Goal: Task Accomplishment & Management: Manage account settings

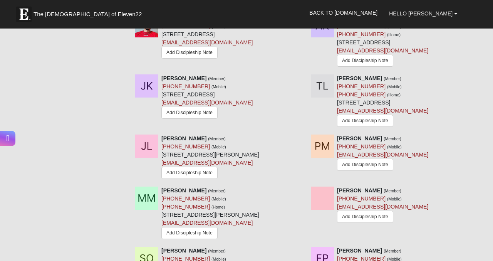
scroll to position [562, 0]
click at [300, 81] on icon at bounding box center [302, 78] width 5 height 5
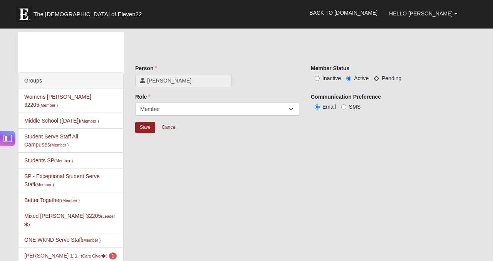
click at [377, 77] on input "Pending" at bounding box center [376, 78] width 5 height 5
radio input "true"
click at [147, 127] on input "Save" at bounding box center [145, 127] width 20 height 11
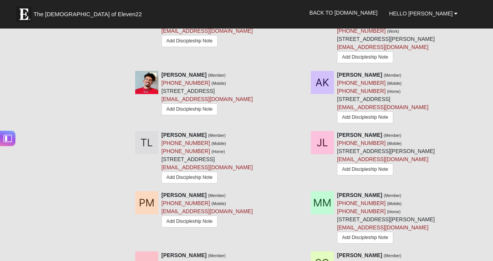
scroll to position [586, 0]
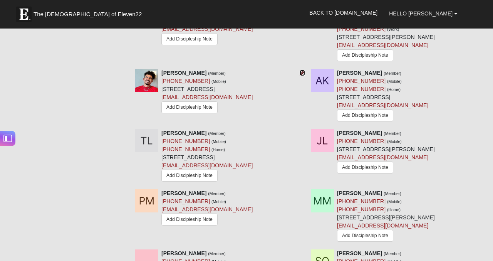
click at [300, 75] on icon at bounding box center [302, 72] width 5 height 5
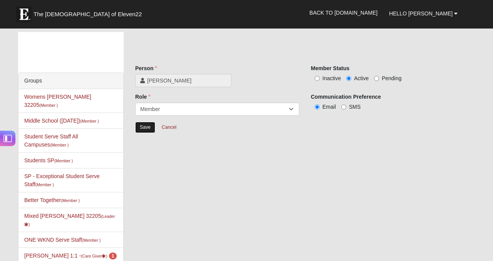
click at [144, 123] on input "Save" at bounding box center [145, 127] width 20 height 11
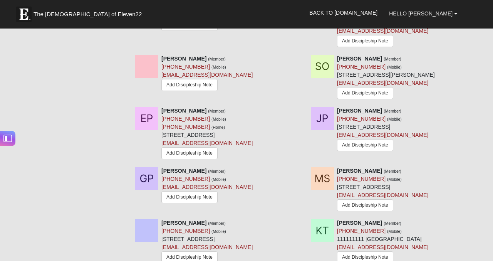
scroll to position [784, 0]
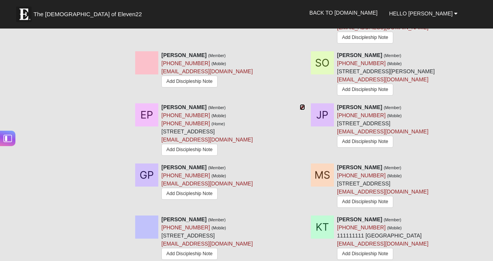
click at [301, 110] on icon at bounding box center [302, 106] width 5 height 5
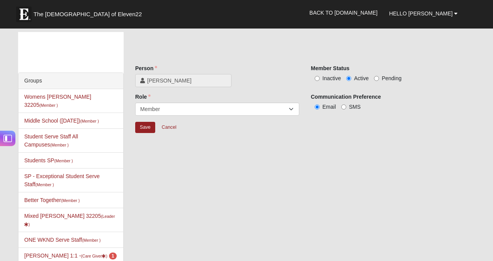
click at [388, 77] on span "Pending" at bounding box center [392, 78] width 20 height 6
click at [379, 77] on input "Pending" at bounding box center [376, 78] width 5 height 5
radio input "true"
click at [327, 78] on span "Inactive" at bounding box center [331, 78] width 18 height 6
click at [320, 78] on input "Inactive" at bounding box center [317, 78] width 5 height 5
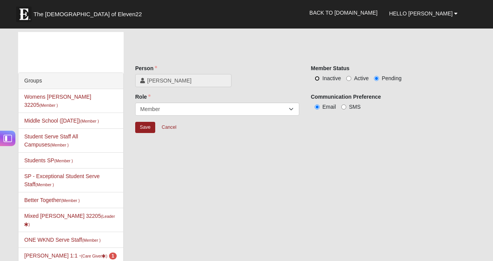
radio input "true"
click at [146, 130] on input "Save" at bounding box center [145, 127] width 20 height 11
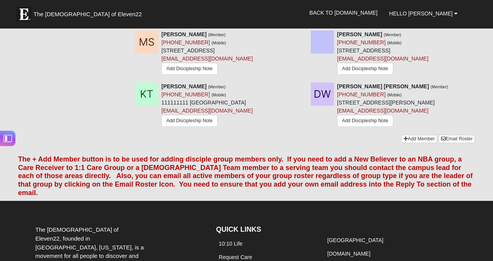
scroll to position [921, 0]
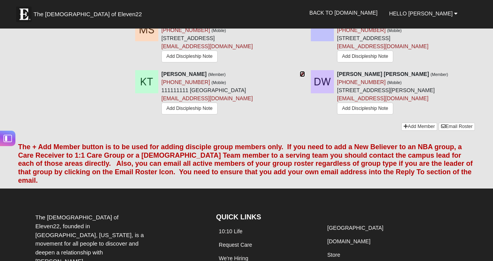
click at [303, 77] on icon at bounding box center [302, 73] width 5 height 5
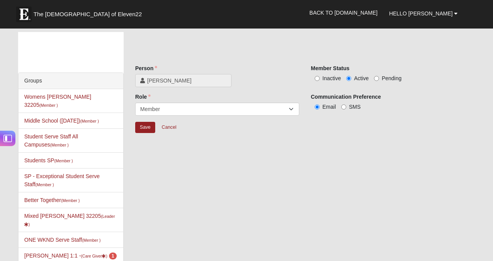
click at [321, 75] on label "Inactive" at bounding box center [326, 78] width 30 height 8
click at [320, 76] on input "Inactive" at bounding box center [317, 78] width 5 height 5
radio input "true"
click at [139, 125] on input "Save" at bounding box center [145, 127] width 20 height 11
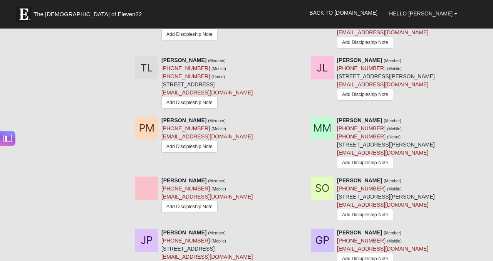
scroll to position [659, 0]
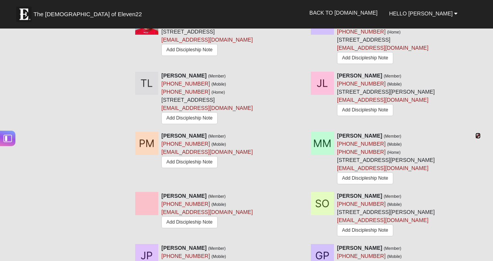
click at [477, 138] on icon at bounding box center [477, 135] width 5 height 5
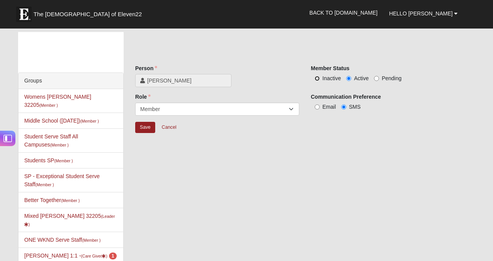
click at [316, 76] on input "Inactive" at bounding box center [317, 78] width 5 height 5
radio input "true"
click at [146, 128] on input "Save" at bounding box center [145, 127] width 20 height 11
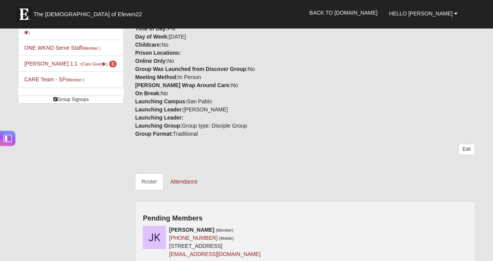
scroll to position [195, 0]
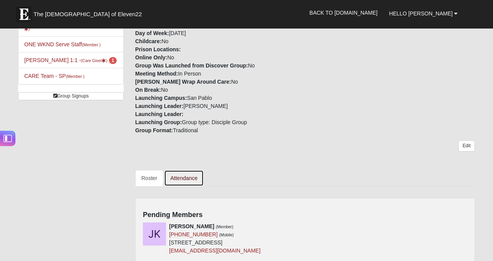
click at [192, 181] on link "Attendance" at bounding box center [184, 178] width 40 height 16
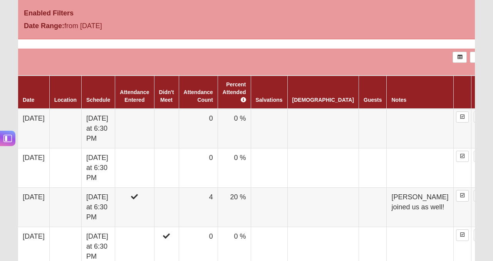
scroll to position [398, 0]
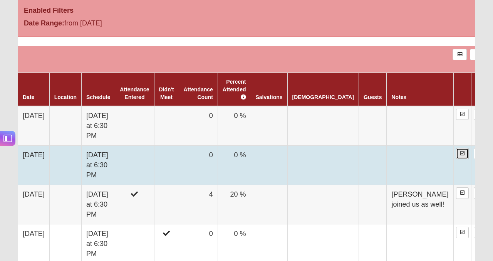
click at [456, 148] on link at bounding box center [462, 153] width 13 height 11
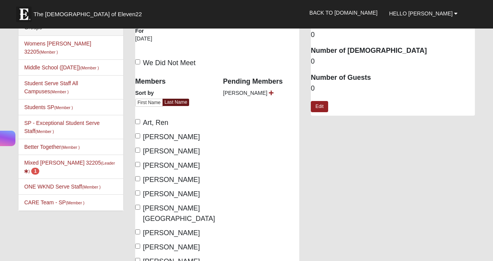
scroll to position [14, 0]
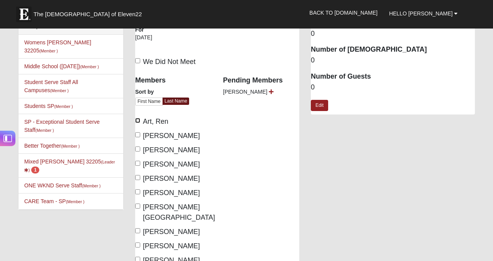
click at [138, 121] on input "Art, Ren" at bounding box center [137, 120] width 5 height 5
checkbox input "true"
click at [139, 135] on input "Duran, Daniel" at bounding box center [137, 134] width 5 height 5
checkbox input "true"
click at [139, 149] on input "Garner, Michaela" at bounding box center [137, 148] width 5 height 5
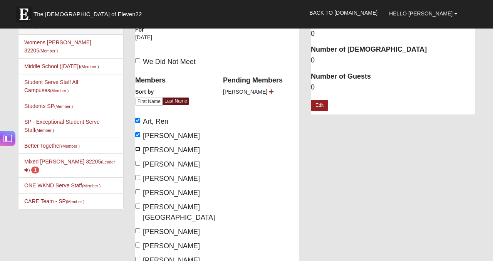
checkbox input "true"
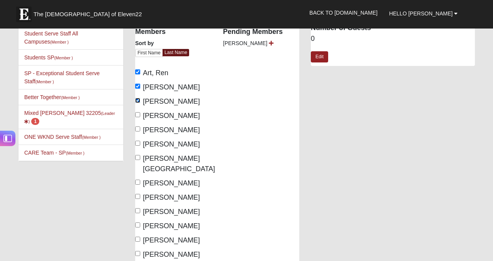
scroll to position [63, 0]
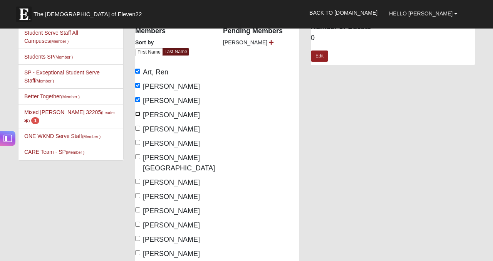
click at [138, 115] on input "[PERSON_NAME]" at bounding box center [137, 113] width 5 height 5
checkbox input "true"
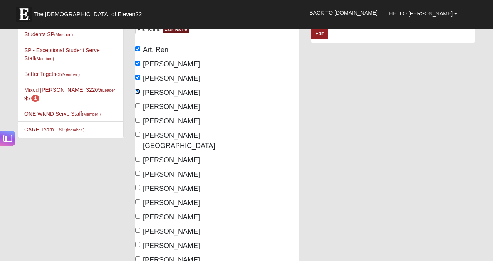
scroll to position [102, 0]
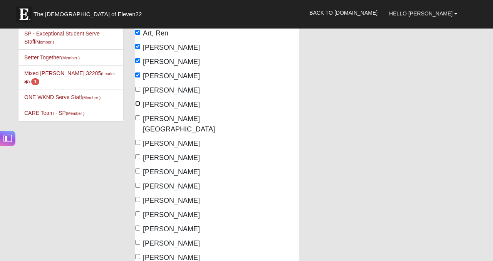
click at [137, 104] on input "Holleman, Clarissa" at bounding box center [137, 103] width 5 height 5
checkbox input "true"
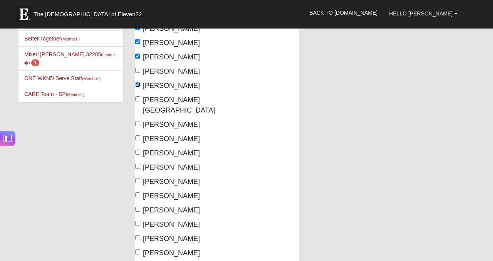
scroll to position [126, 0]
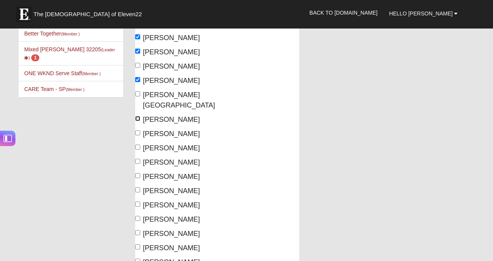
click at [139, 116] on input "King, Amelia" at bounding box center [137, 118] width 5 height 5
checkbox input "true"
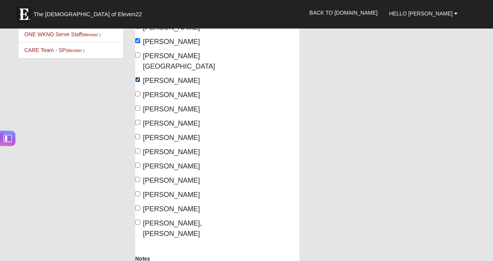
scroll to position [166, 0]
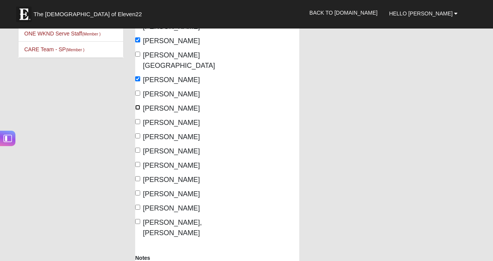
click at [139, 105] on input "Lynn, John" at bounding box center [137, 107] width 5 height 5
checkbox input "true"
click at [140, 160] on label "Perritt, John" at bounding box center [167, 165] width 65 height 10
click at [140, 162] on input "Perritt, John" at bounding box center [137, 164] width 5 height 5
checkbox input "true"
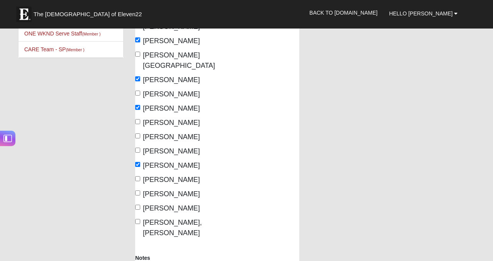
click at [143, 218] on span "Williams, Dwyer" at bounding box center [172, 227] width 59 height 18
click at [140, 219] on input "Williams, Dwyer" at bounding box center [137, 221] width 5 height 5
checkbox input "true"
click at [151, 190] on span "Smith, Matthew" at bounding box center [171, 194] width 57 height 8
click at [140, 190] on input "Smith, Matthew" at bounding box center [137, 192] width 5 height 5
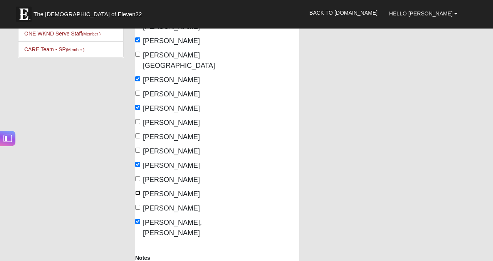
checkbox input "true"
click at [157, 204] on span "T, Stephanie" at bounding box center [171, 208] width 57 height 8
click at [140, 204] on input "T, Stephanie" at bounding box center [137, 206] width 5 height 5
checkbox input "true"
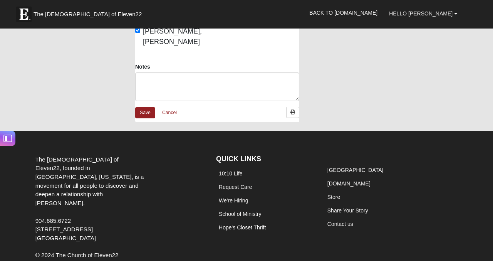
scroll to position [360, 0]
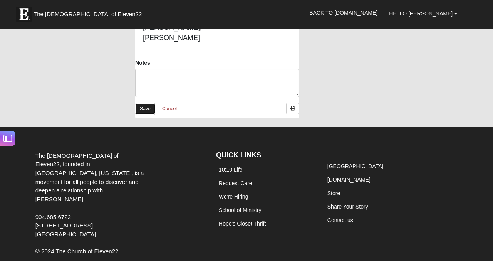
click at [152, 103] on link "Save" at bounding box center [145, 108] width 20 height 11
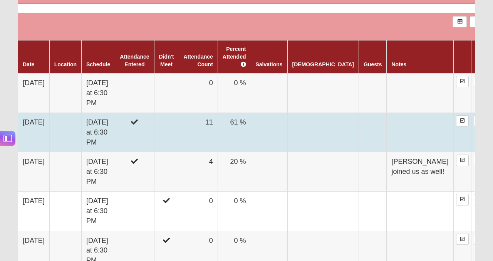
scroll to position [425, 0]
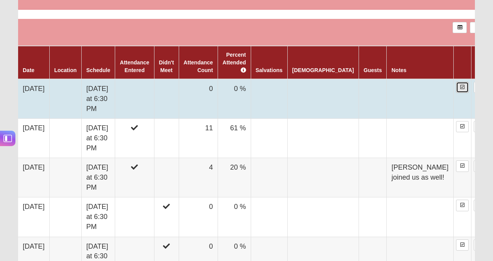
click at [456, 82] on link at bounding box center [462, 87] width 13 height 11
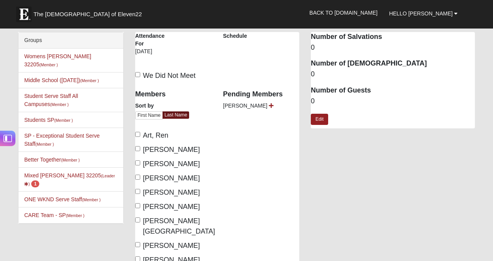
click at [140, 72] on label "We Did Not Meet" at bounding box center [165, 75] width 60 height 10
click at [140, 72] on input "We Did Not Meet" at bounding box center [137, 74] width 5 height 5
checkbox input "true"
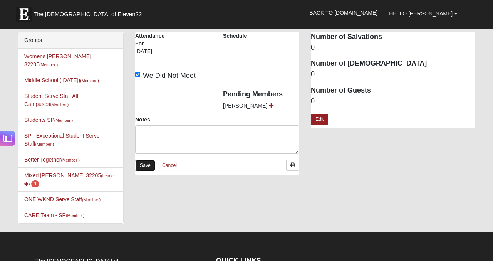
click at [144, 163] on link "Save" at bounding box center [145, 165] width 20 height 11
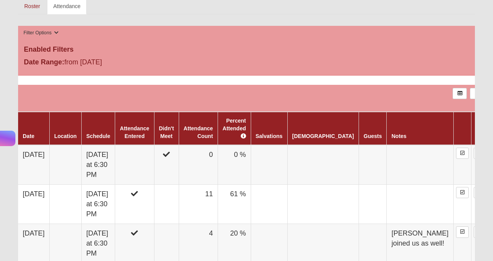
scroll to position [329, 0]
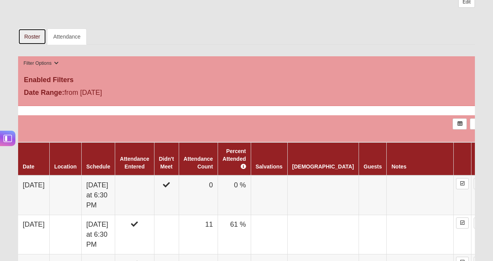
click at [33, 39] on link "Roster" at bounding box center [32, 36] width 28 height 16
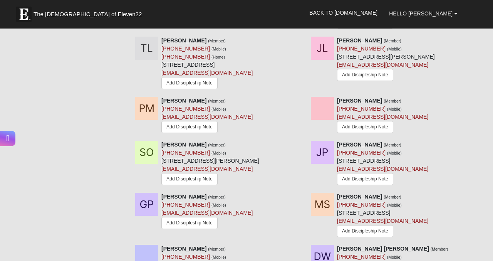
scroll to position [672, 0]
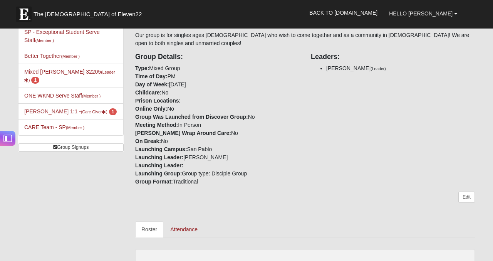
scroll to position [145, 0]
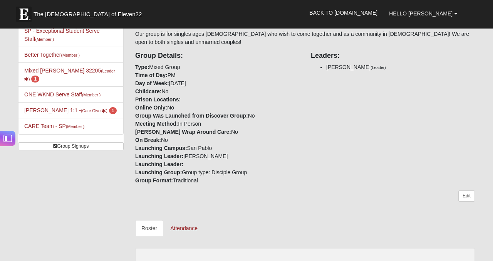
click at [258, 205] on div "Edit" at bounding box center [305, 199] width 340 height 18
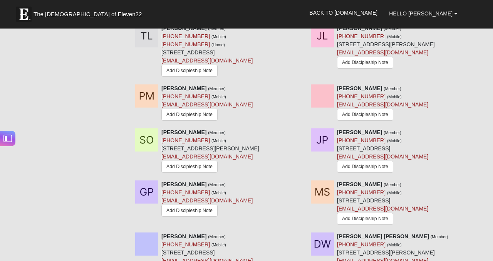
scroll to position [690, 0]
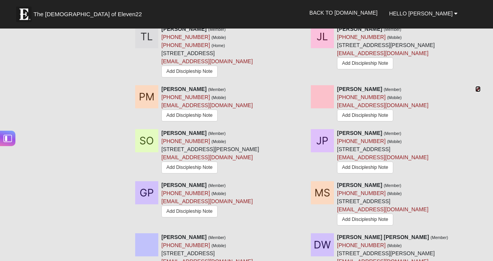
click at [479, 92] on icon at bounding box center [477, 88] width 5 height 5
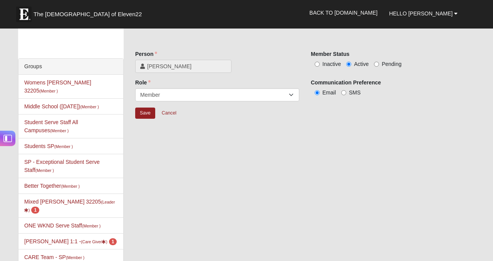
scroll to position [14, 0]
click at [329, 64] on span "Inactive" at bounding box center [331, 64] width 18 height 6
click at [320, 64] on input "Inactive" at bounding box center [317, 64] width 5 height 5
radio input "true"
click at [147, 116] on input "Save" at bounding box center [145, 113] width 20 height 11
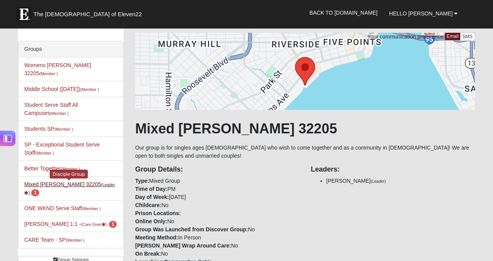
scroll to position [51, 0]
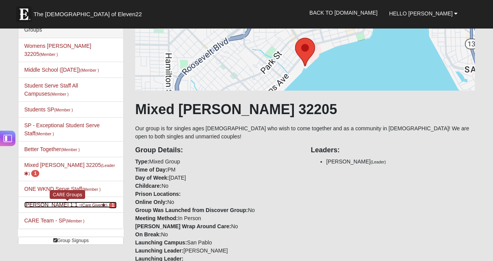
click at [50, 201] on link "Clarissa Holleman 1:1 - (Care Giver ) 1" at bounding box center [70, 204] width 92 height 6
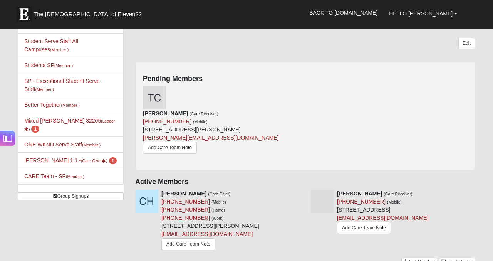
scroll to position [99, 0]
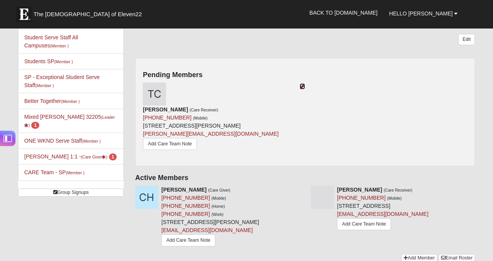
click at [301, 85] on icon at bounding box center [302, 86] width 5 height 5
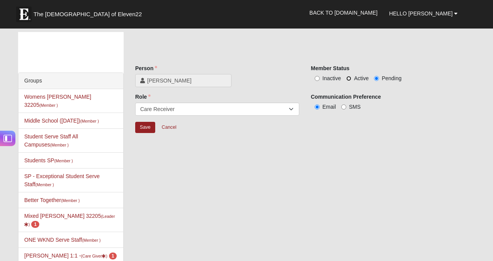
click at [350, 80] on input "Active" at bounding box center [348, 78] width 5 height 5
radio input "true"
click at [145, 129] on input "Save" at bounding box center [145, 127] width 20 height 11
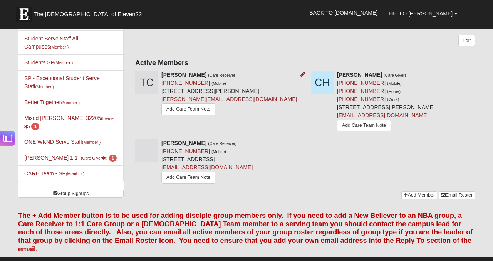
scroll to position [98, 0]
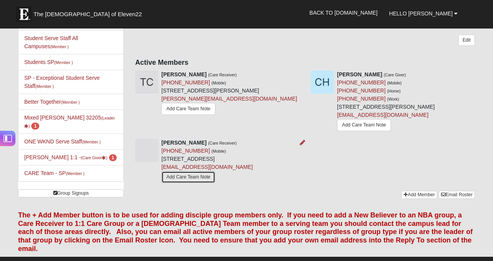
click at [186, 179] on link "Add Care Team Note" at bounding box center [188, 177] width 54 height 12
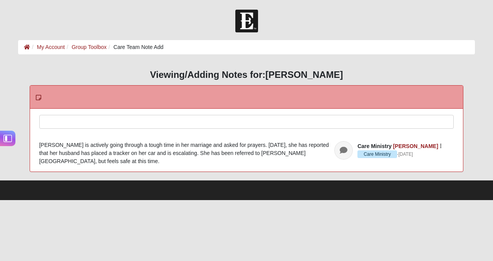
click at [206, 123] on div at bounding box center [247, 132] width 414 height 34
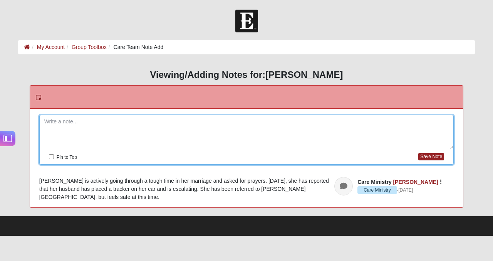
click at [480, 124] on div "HTML Content Viewing/Adding Notes for: [PERSON_NAME] Please correct the followi…" at bounding box center [246, 138] width 468 height 153
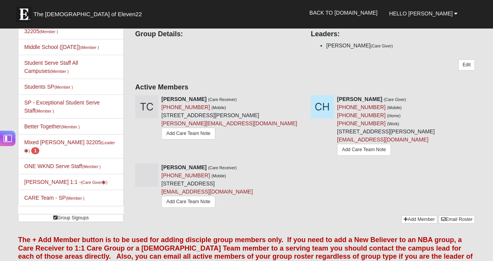
scroll to position [77, 0]
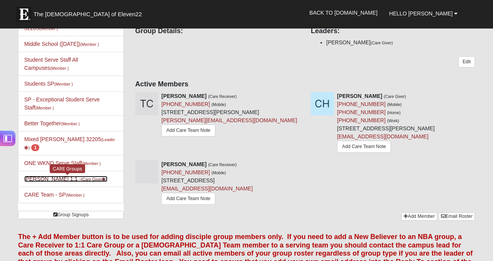
click at [60, 176] on link "Clarissa Holleman 1:1 - (Care Giver )" at bounding box center [65, 179] width 83 height 6
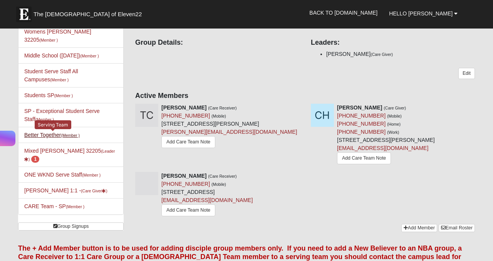
scroll to position [67, 0]
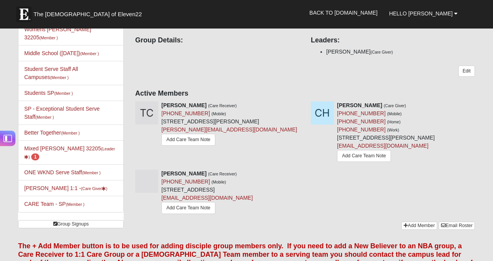
click at [67, 140] on li "Mixed [PERSON_NAME] 32205 (Leader ) 1" at bounding box center [70, 152] width 105 height 24
click at [67, 145] on link "Mixed Holleman 32205 (Leader ) 1" at bounding box center [69, 152] width 90 height 14
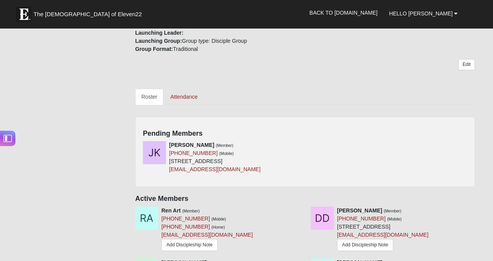
scroll to position [285, 0]
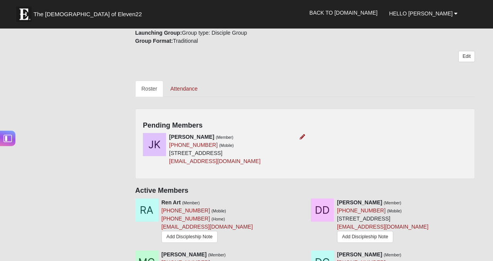
click at [299, 137] on div at bounding box center [300, 137] width 8 height 8
click at [302, 137] on icon at bounding box center [302, 136] width 5 height 5
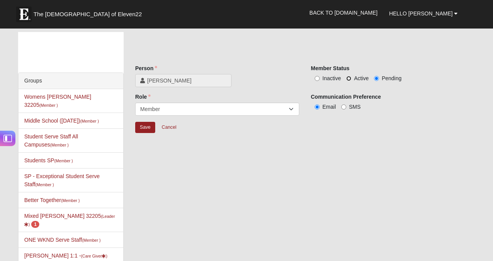
click at [351, 79] on input "Active" at bounding box center [348, 78] width 5 height 5
radio input "true"
click at [146, 129] on input "Save" at bounding box center [145, 127] width 20 height 11
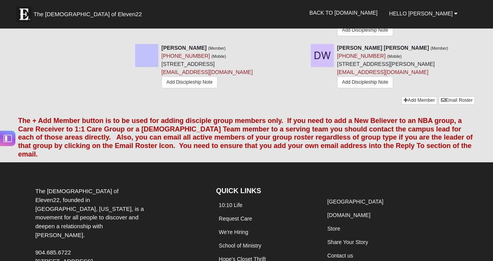
scroll to position [810, 0]
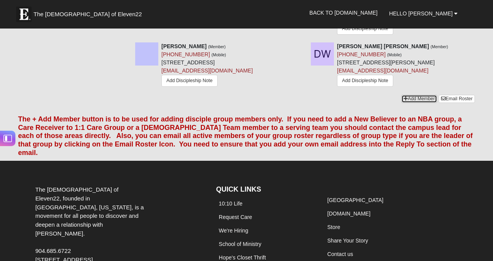
click at [419, 103] on link "Add Member" at bounding box center [419, 99] width 36 height 8
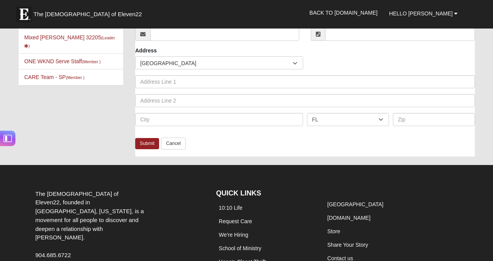
scroll to position [137, 0]
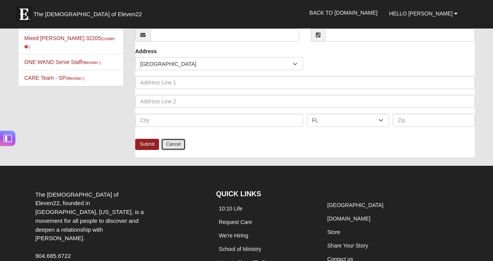
click at [182, 150] on link "Cancel" at bounding box center [173, 144] width 25 height 12
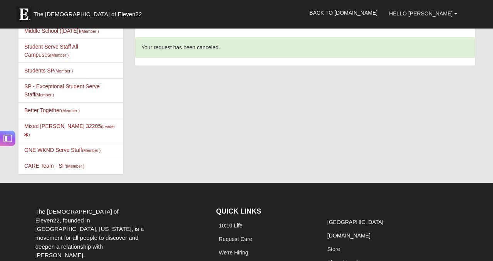
scroll to position [0, 0]
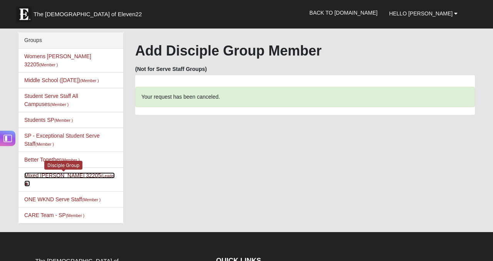
click at [71, 172] on link "Mixed Holleman 32205 (Leader )" at bounding box center [69, 179] width 90 height 14
